Goal: Navigation & Orientation: Find specific page/section

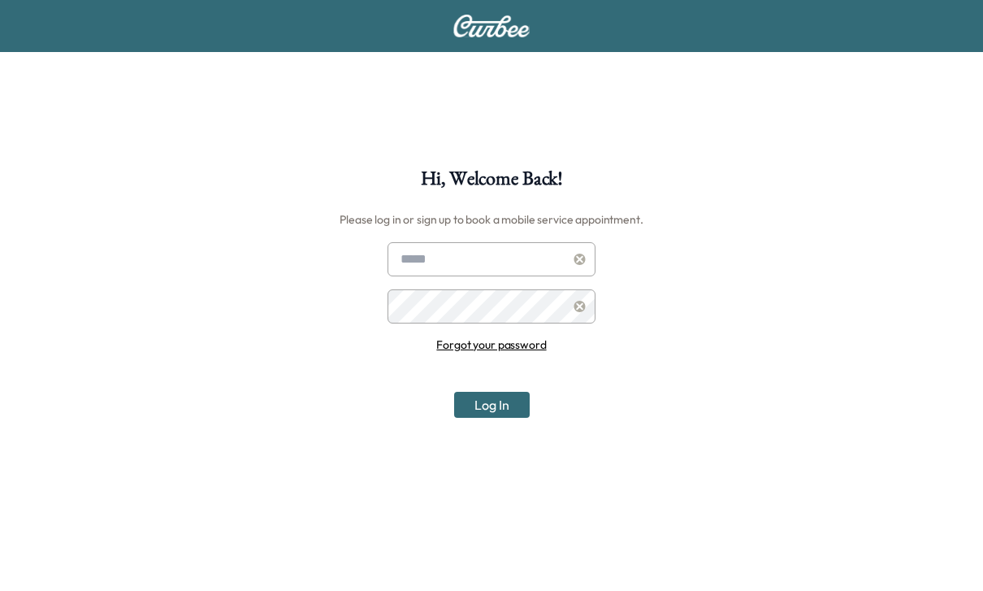
click at [421, 258] on input "text" at bounding box center [492, 259] width 208 height 34
type input "*"
click at [405, 262] on div at bounding box center [403, 258] width 19 height 19
click at [403, 247] on input "text" at bounding box center [492, 259] width 208 height 34
click at [408, 252] on div at bounding box center [403, 258] width 19 height 19
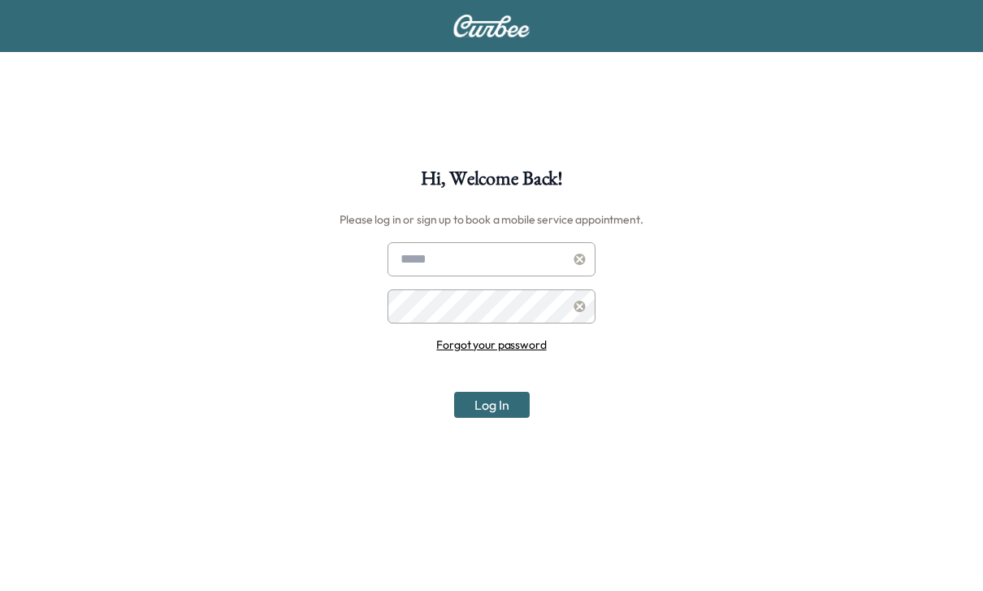
click at [415, 260] on input "text" at bounding box center [492, 259] width 208 height 34
paste input "*"
type input "**********"
click at [477, 396] on button "Log In" at bounding box center [492, 405] width 76 height 26
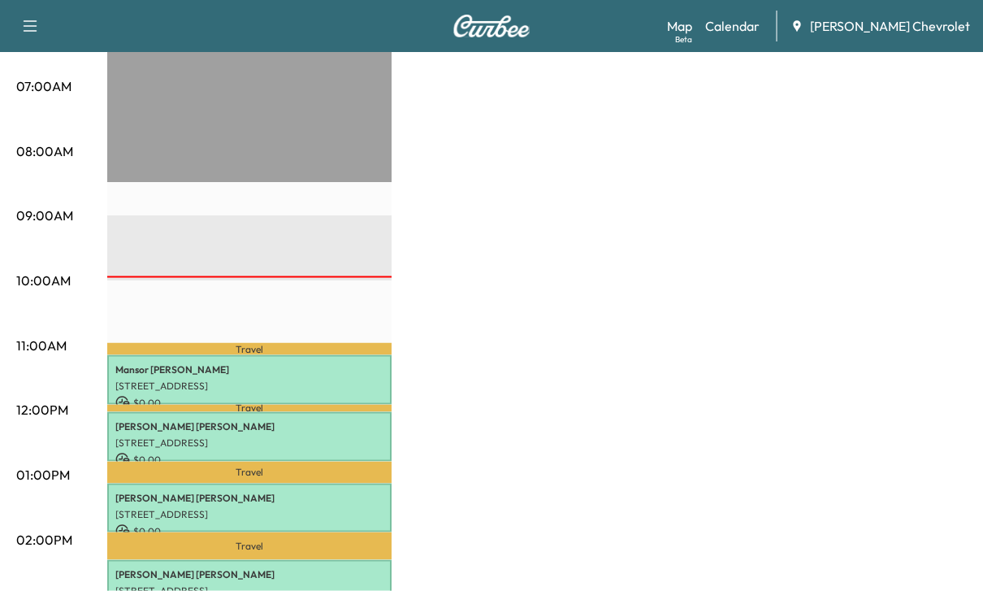
scroll to position [405, 0]
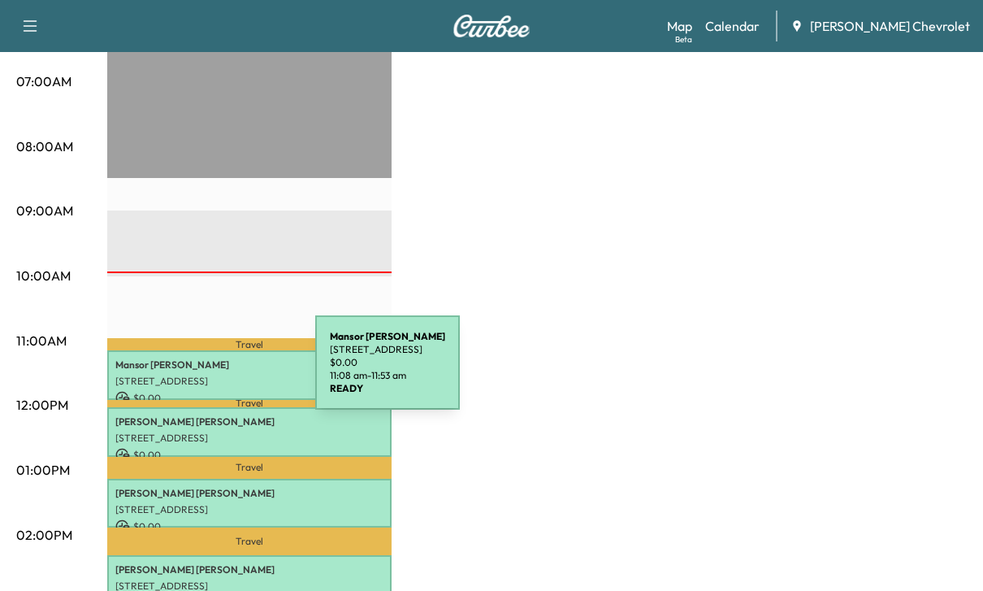
click at [193, 372] on div "[PERSON_NAME] [STREET_ADDRESS] $ 0.00 11:08 am - 11:53 am" at bounding box center [249, 375] width 284 height 50
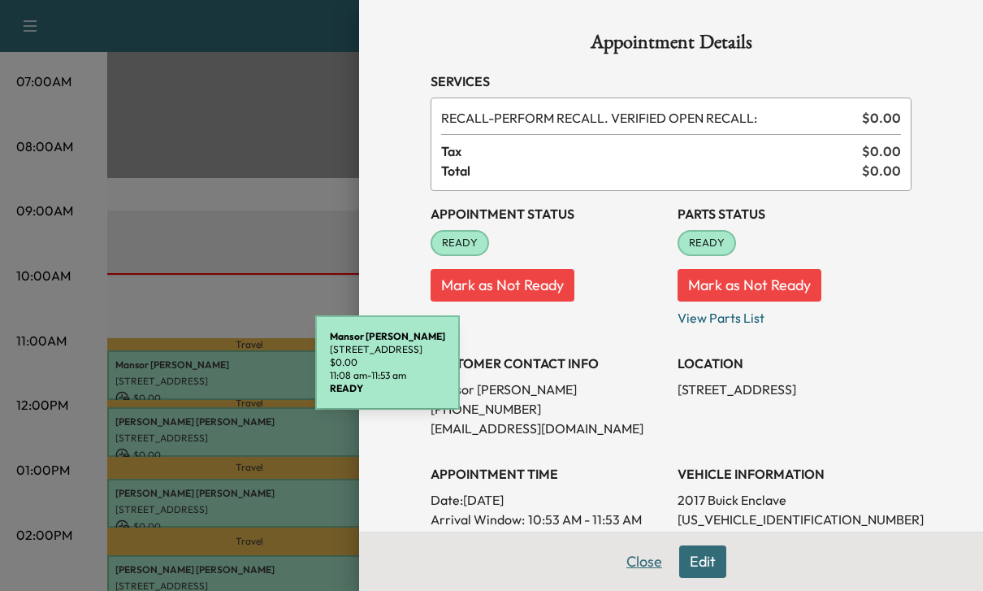
click at [643, 578] on button "Close" at bounding box center [644, 561] width 57 height 32
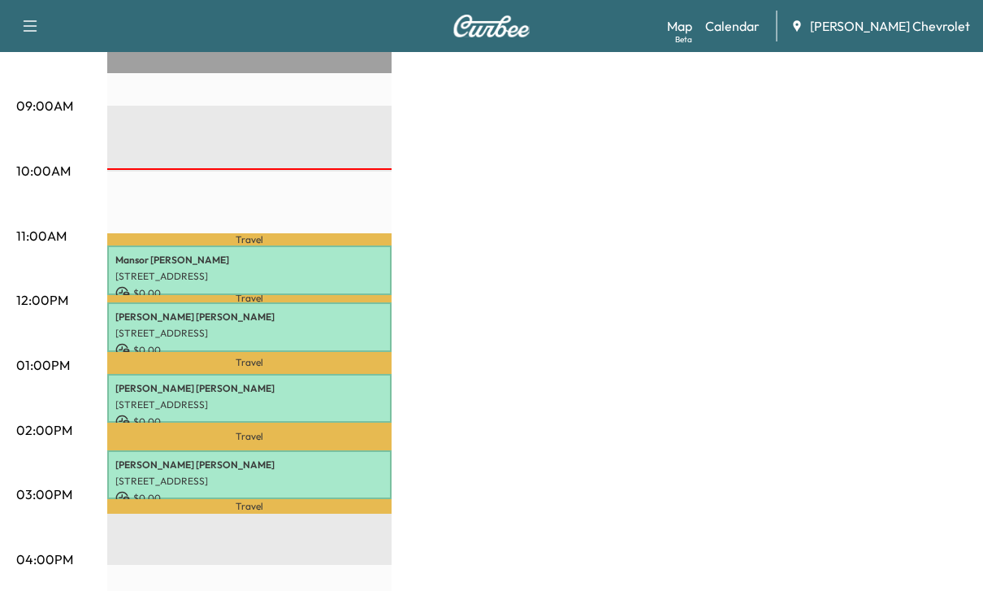
scroll to position [513, 0]
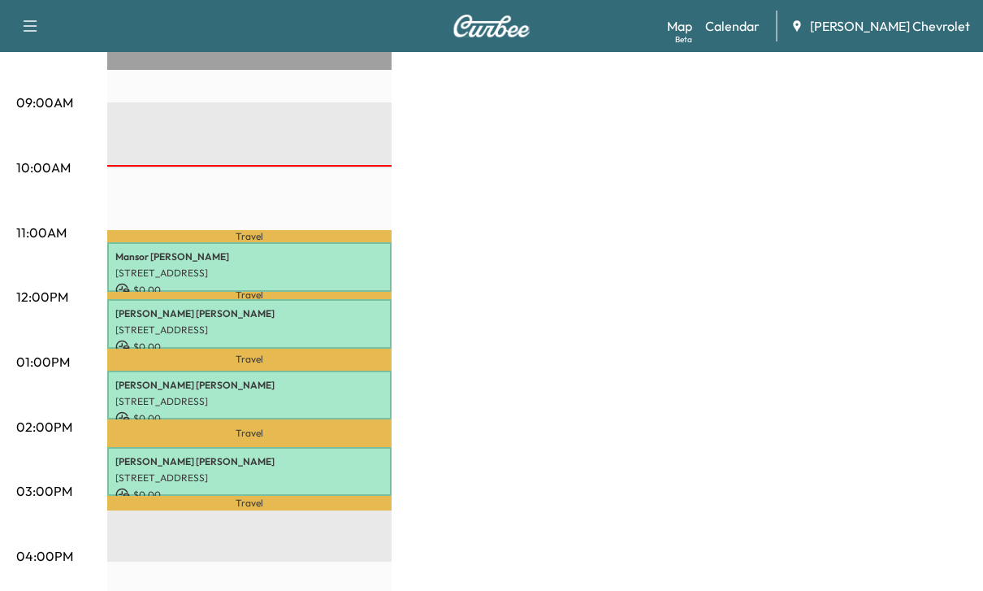
click at [142, 402] on p "[STREET_ADDRESS]" at bounding box center [249, 401] width 268 height 13
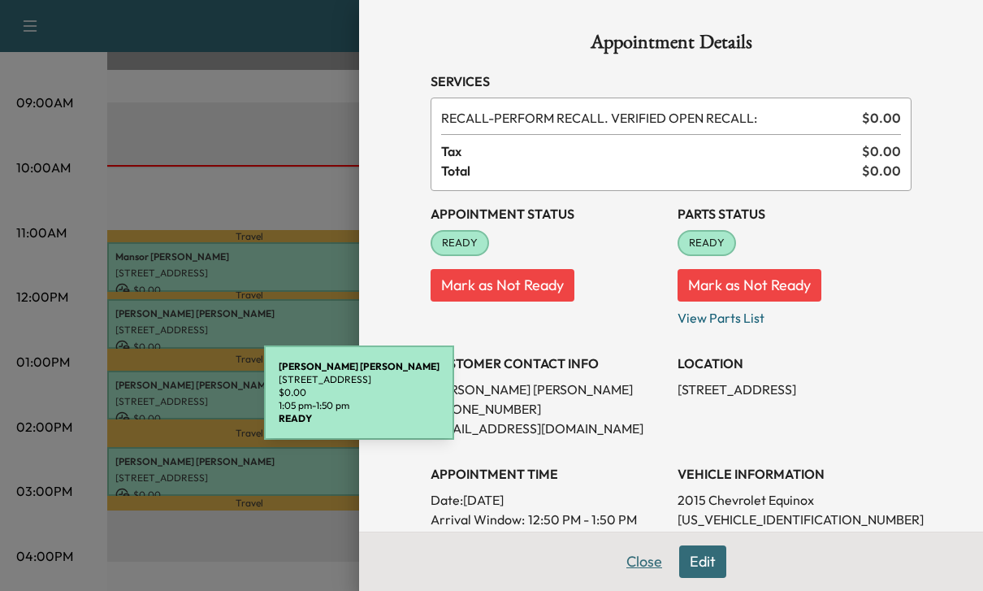
click at [634, 578] on button "Close" at bounding box center [644, 561] width 57 height 32
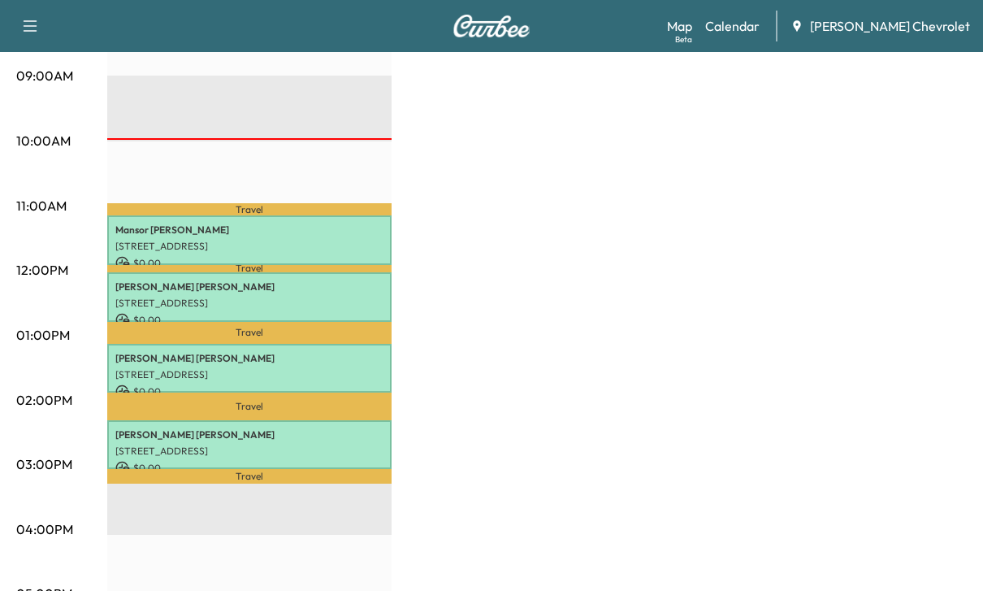
scroll to position [542, 0]
